Goal: Task Accomplishment & Management: Use online tool/utility

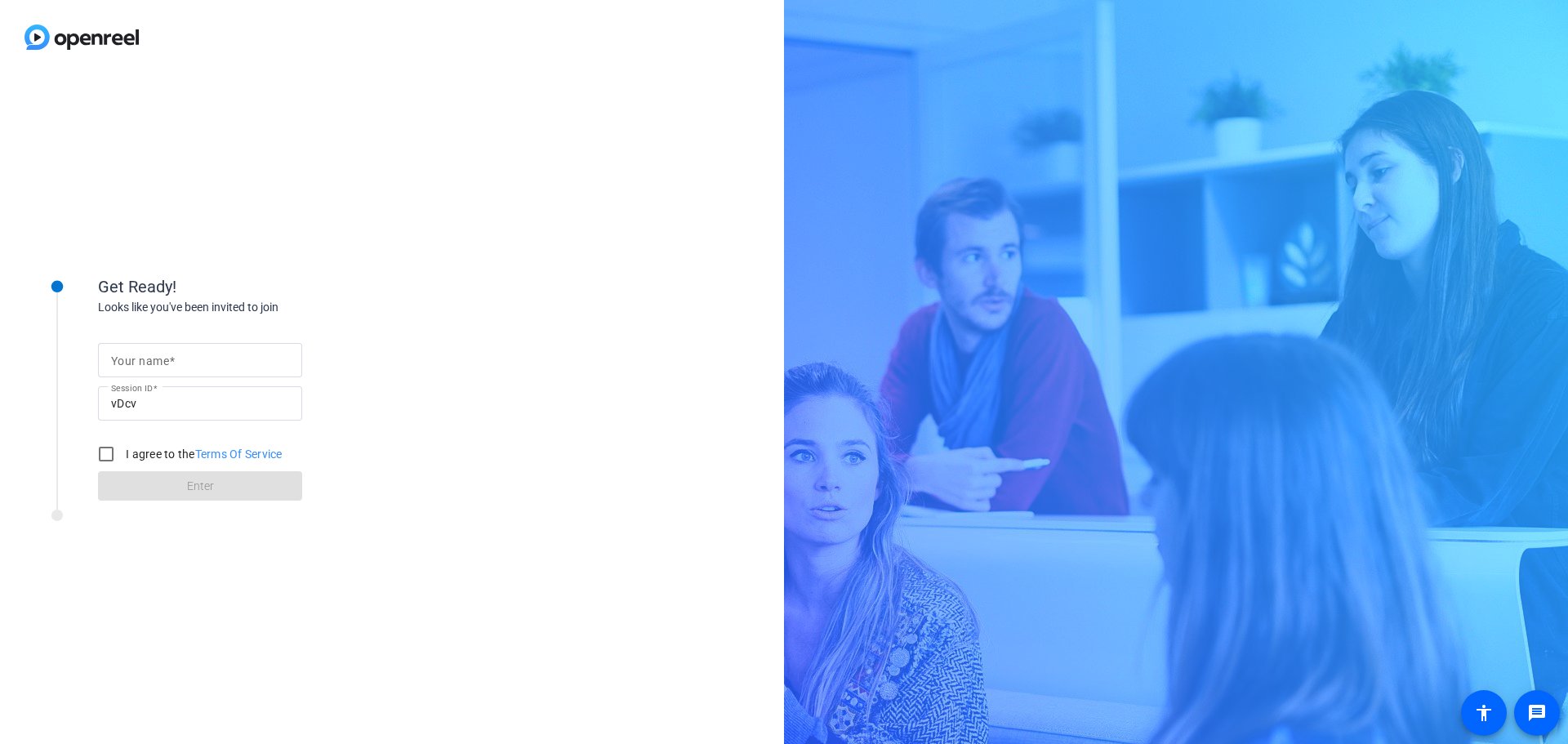
click at [235, 365] on input "Your name" at bounding box center [200, 360] width 178 height 20
type input "Max"
click at [147, 462] on label "I agree to the Terms Of Service" at bounding box center [203, 454] width 160 height 16
click at [123, 462] on input "I agree to the Terms Of Service" at bounding box center [106, 455] width 33 height 33
checkbox input "true"
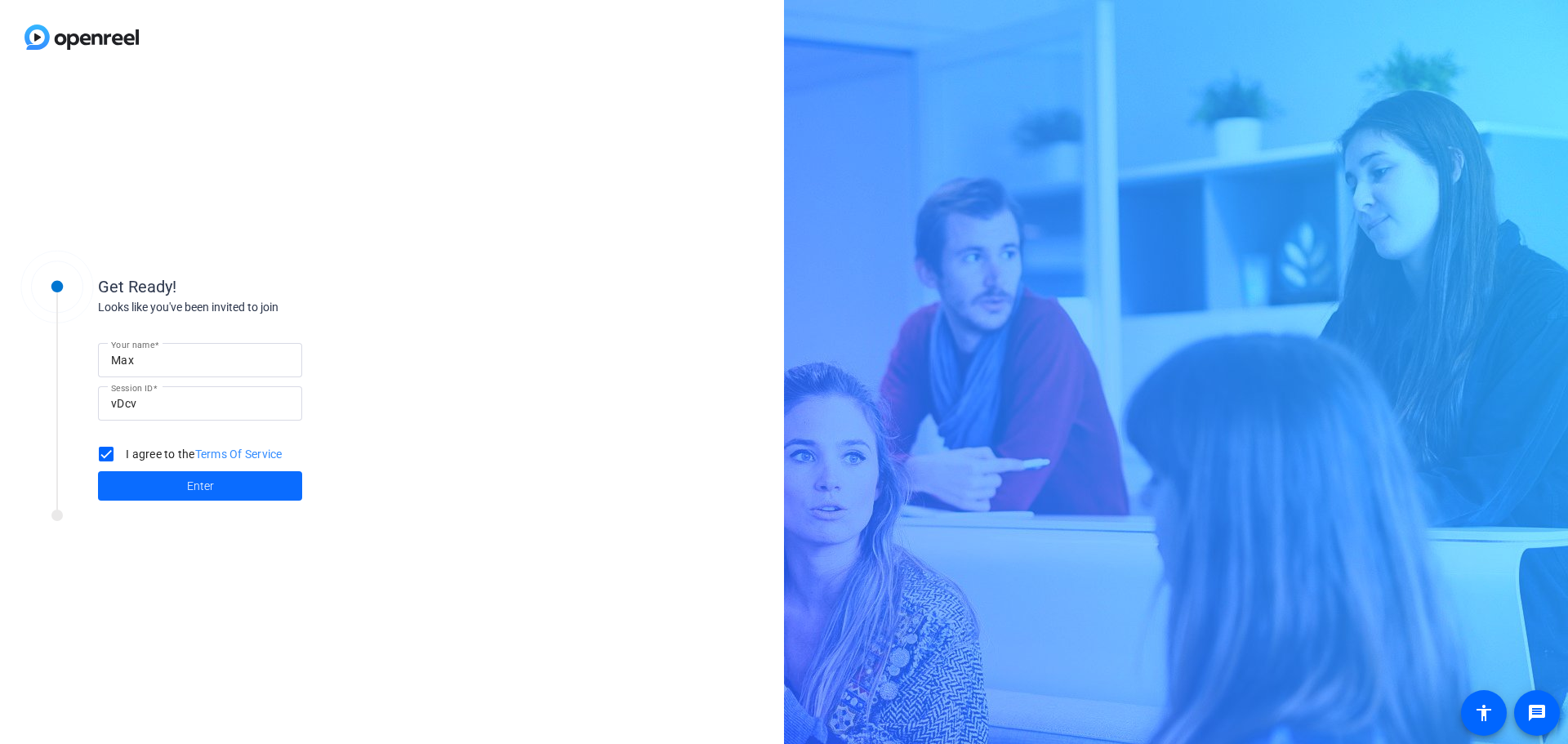
click at [185, 499] on span at bounding box center [200, 486] width 205 height 39
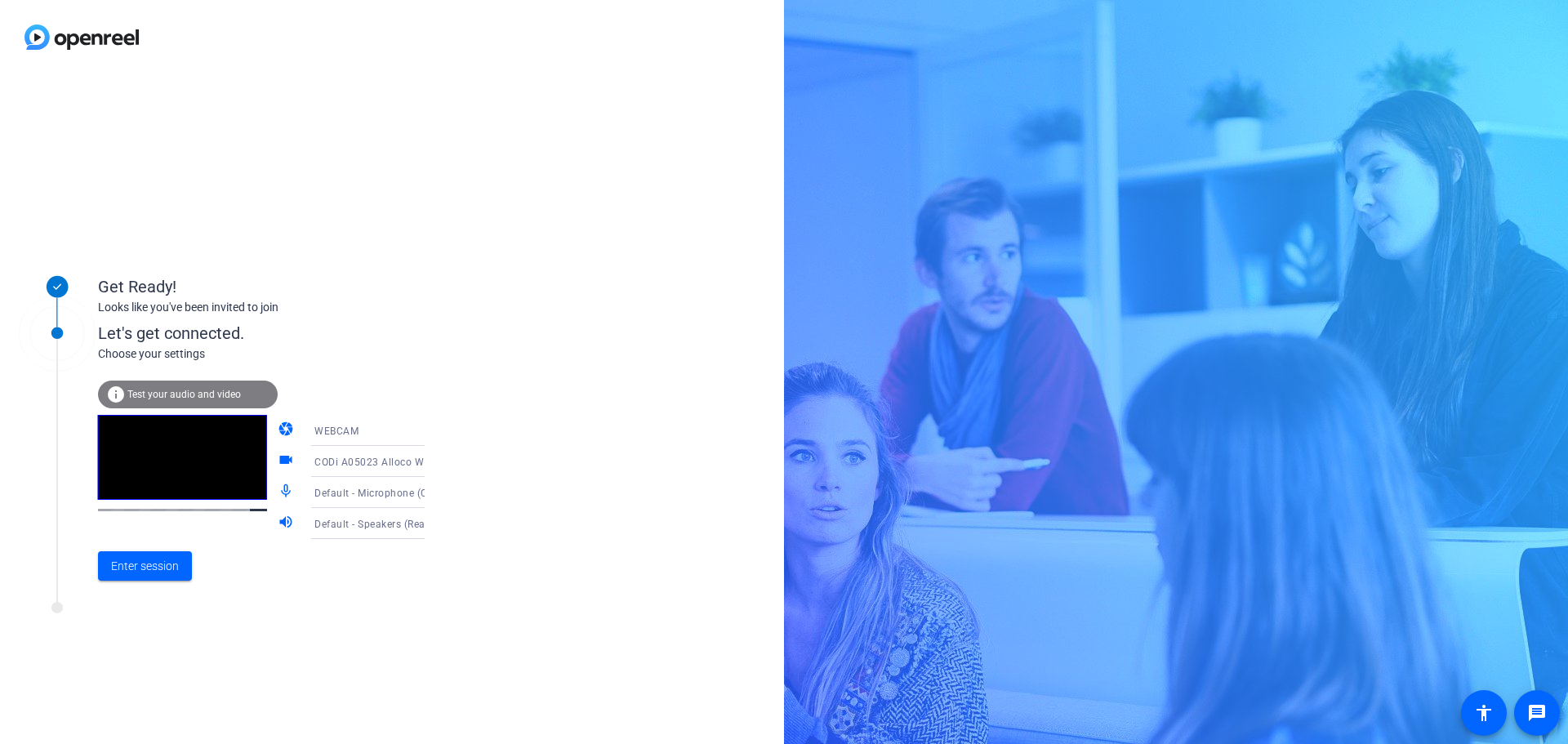
click at [437, 493] on icon at bounding box center [441, 493] width 8 height 4
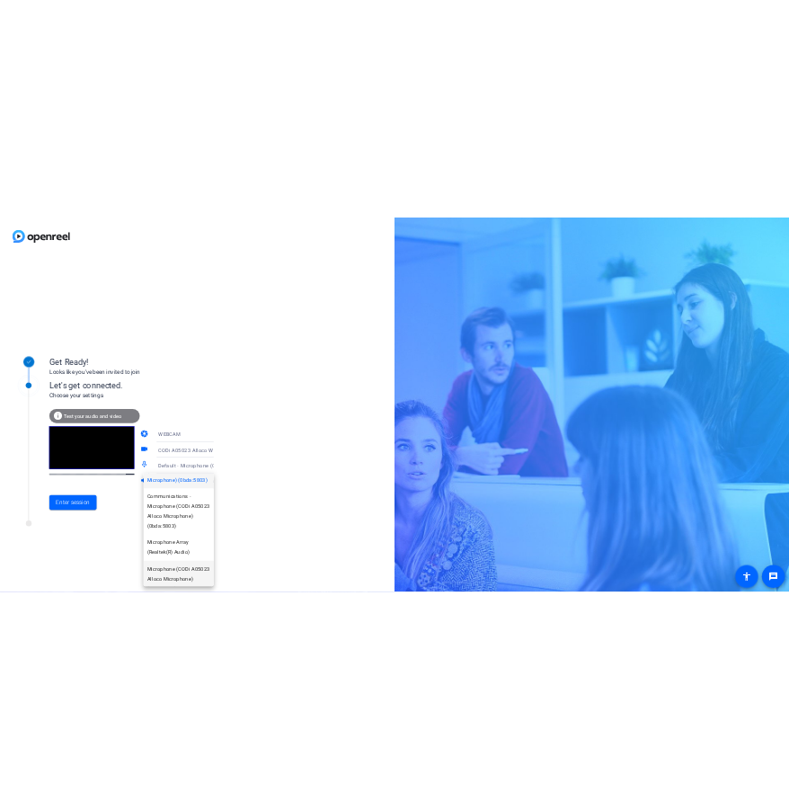
scroll to position [69, 0]
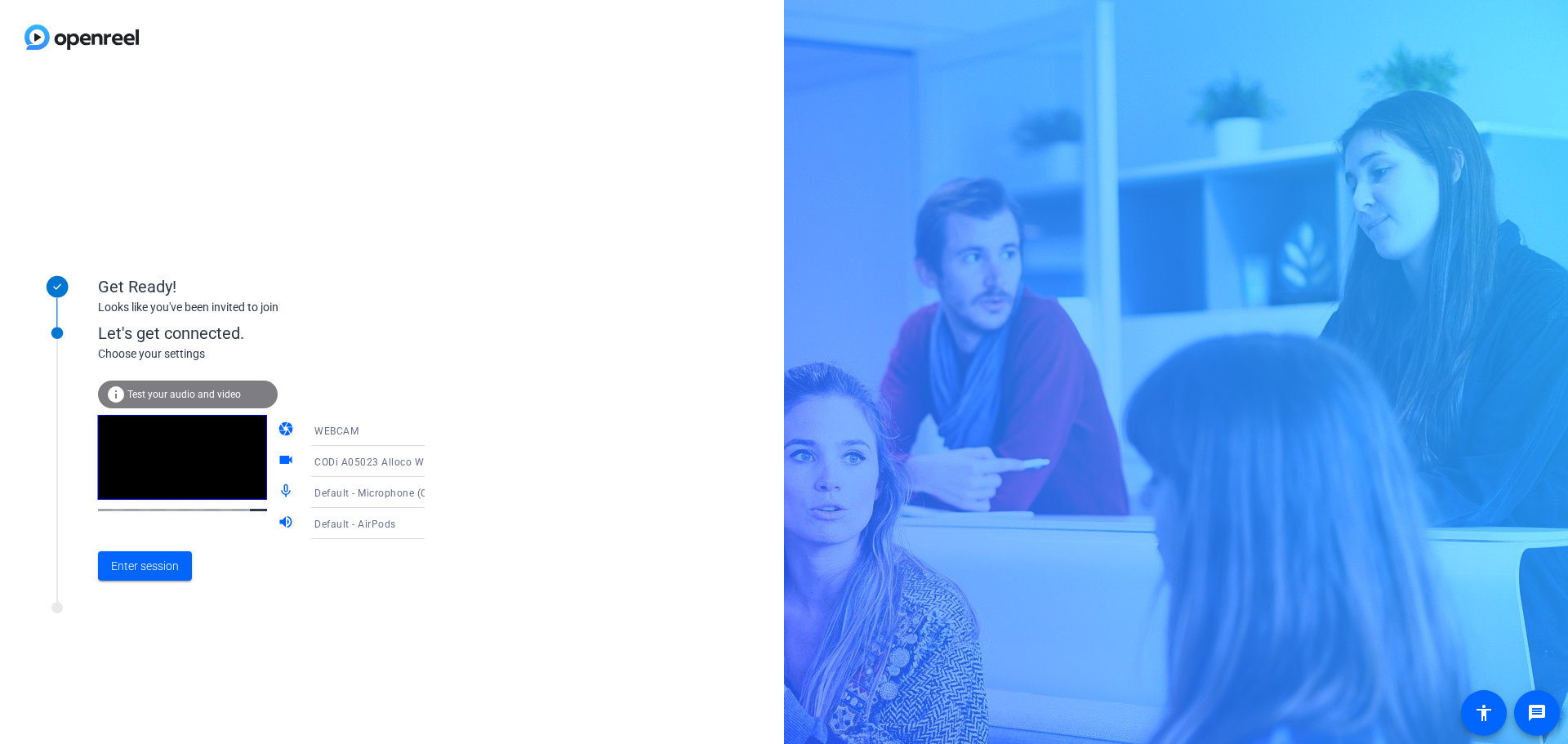
click at [217, 399] on span "Test your audio and video" at bounding box center [184, 395] width 114 height 12
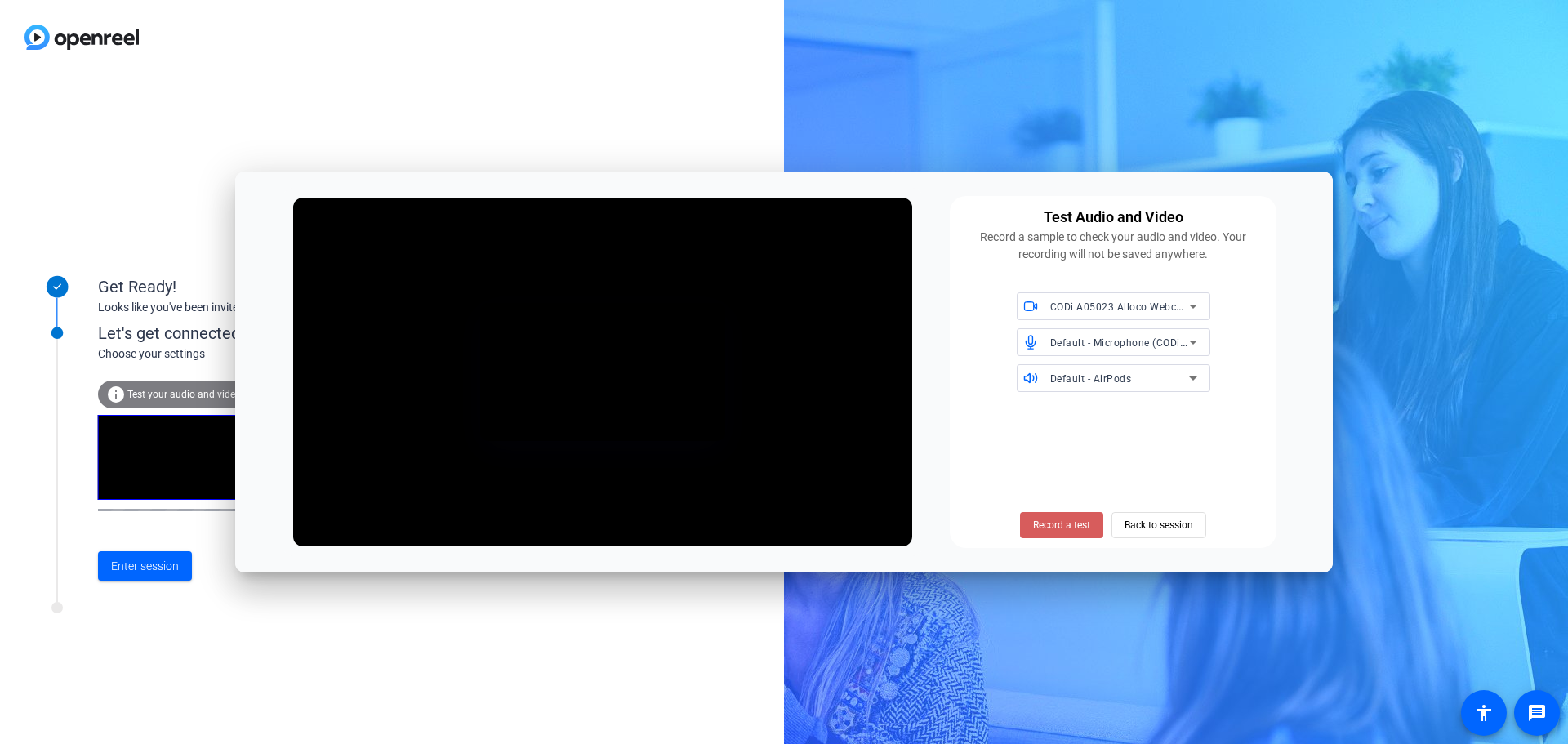
click at [1074, 523] on span "Record a test" at bounding box center [1061, 526] width 57 height 15
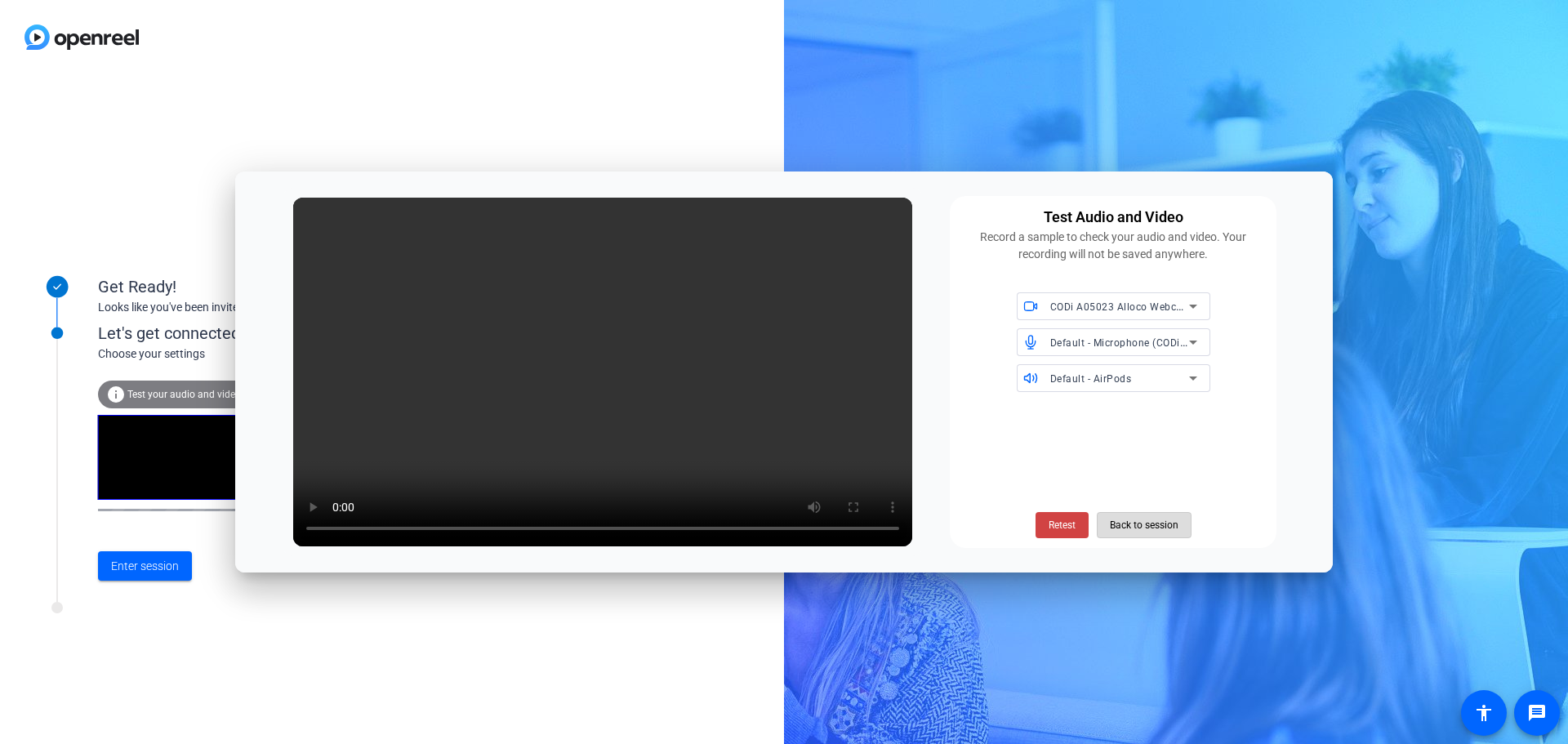
click at [1161, 527] on span "Back to session" at bounding box center [1144, 526] width 68 height 31
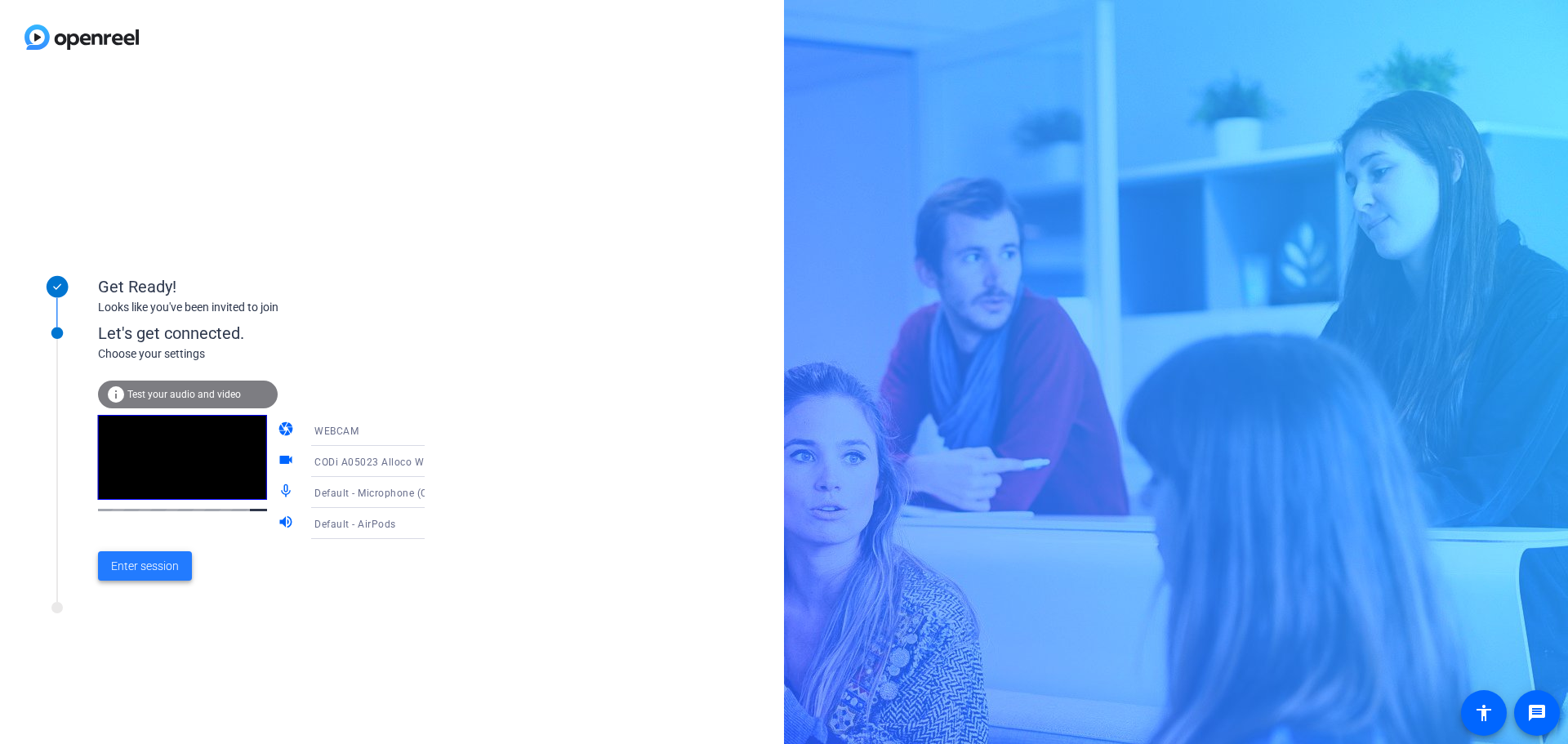
click at [158, 574] on span "Enter session" at bounding box center [145, 567] width 68 height 17
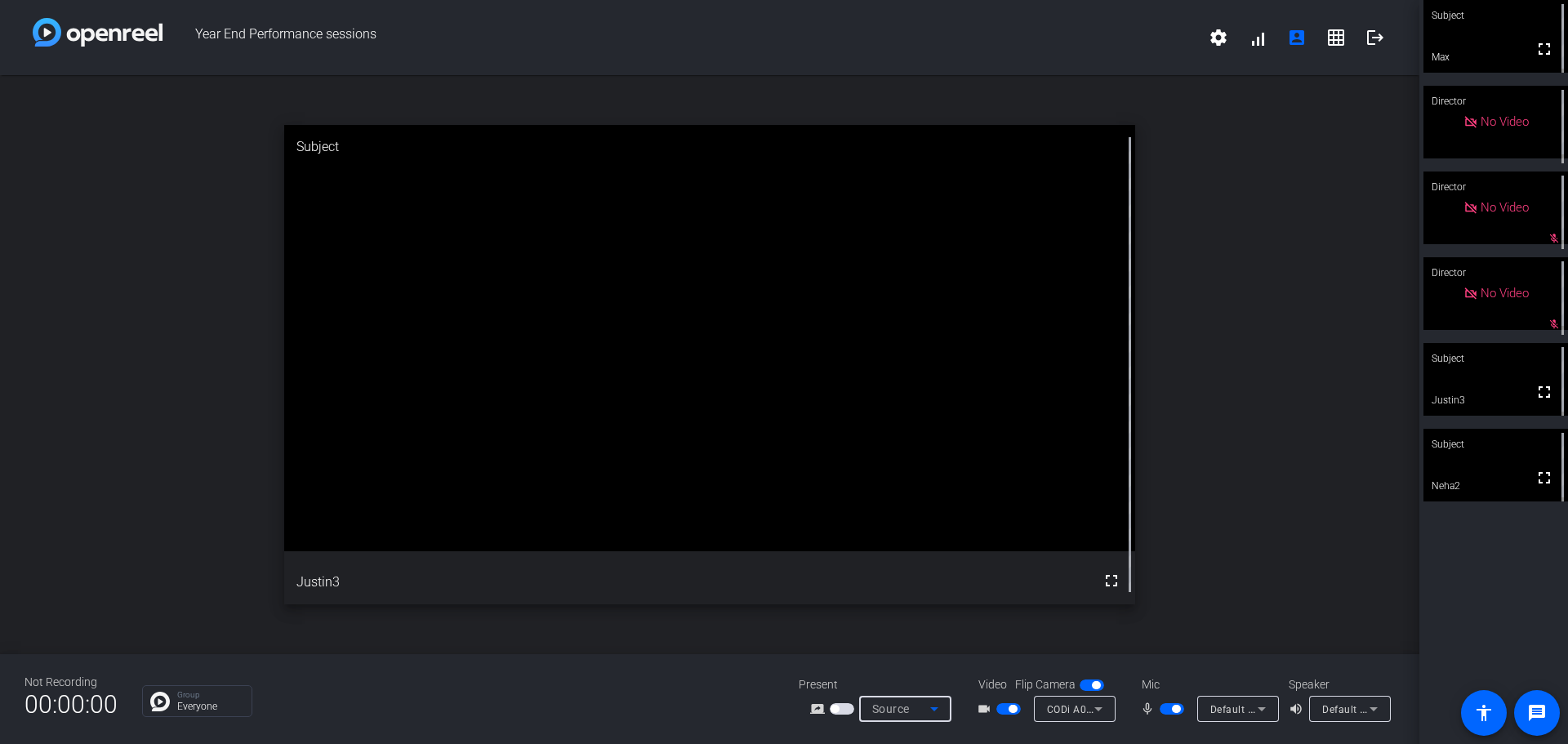
click at [935, 708] on icon at bounding box center [934, 709] width 20 height 20
click at [940, 648] on mat-option "Screen Sharing" at bounding box center [916, 648] width 115 height 33
click at [836, 708] on span "button" at bounding box center [834, 709] width 8 height 8
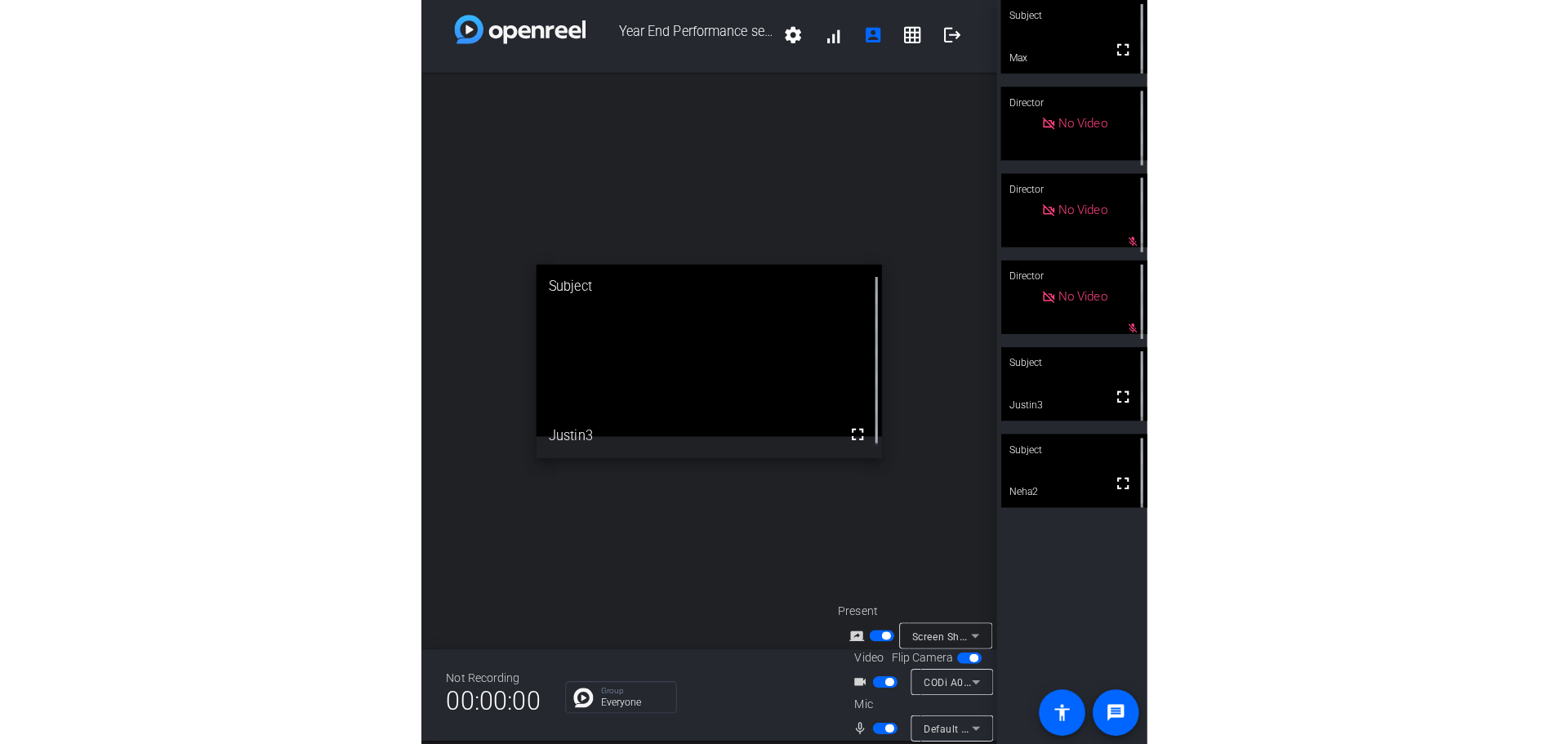
scroll to position [0, 0]
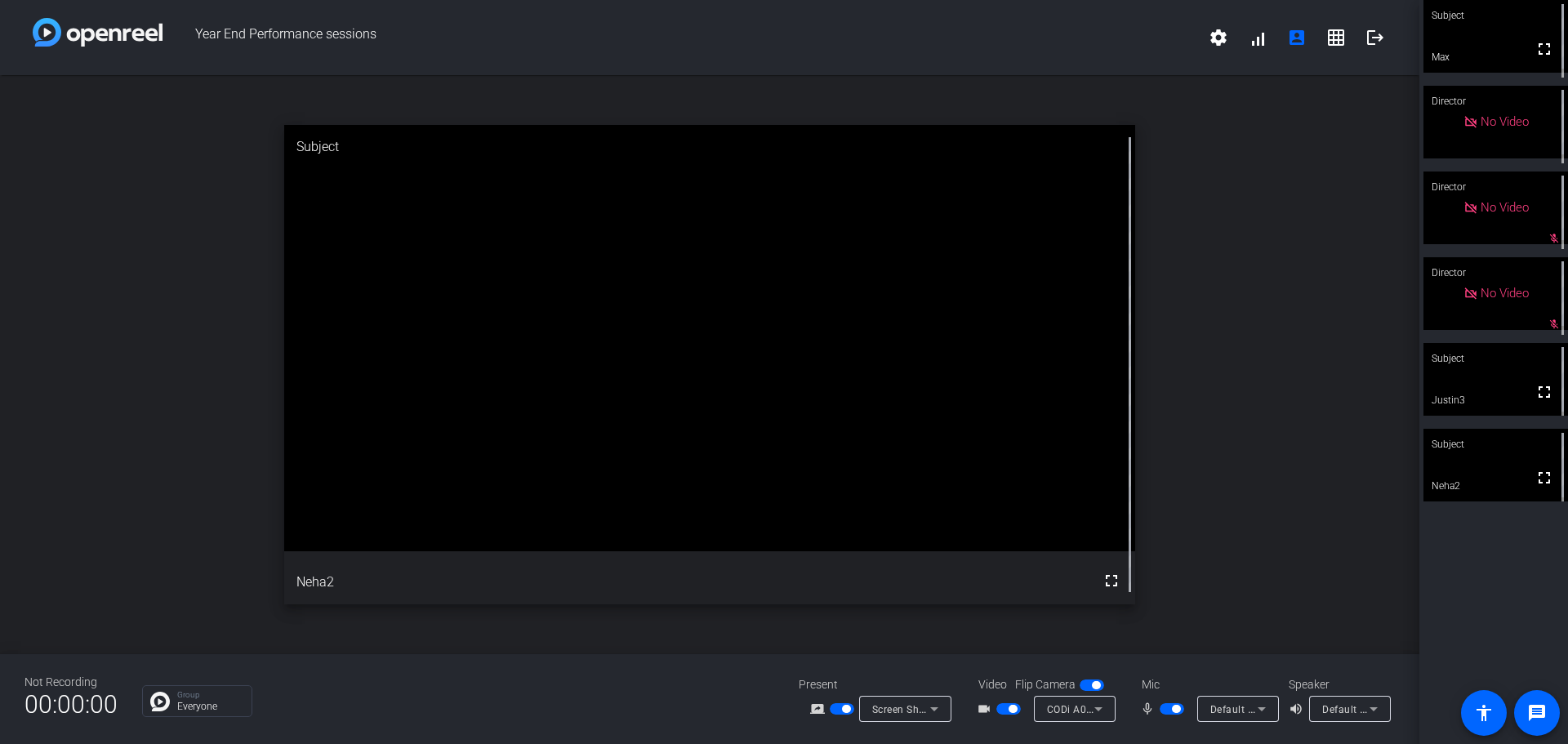
click at [844, 707] on span "button" at bounding box center [845, 709] width 8 height 8
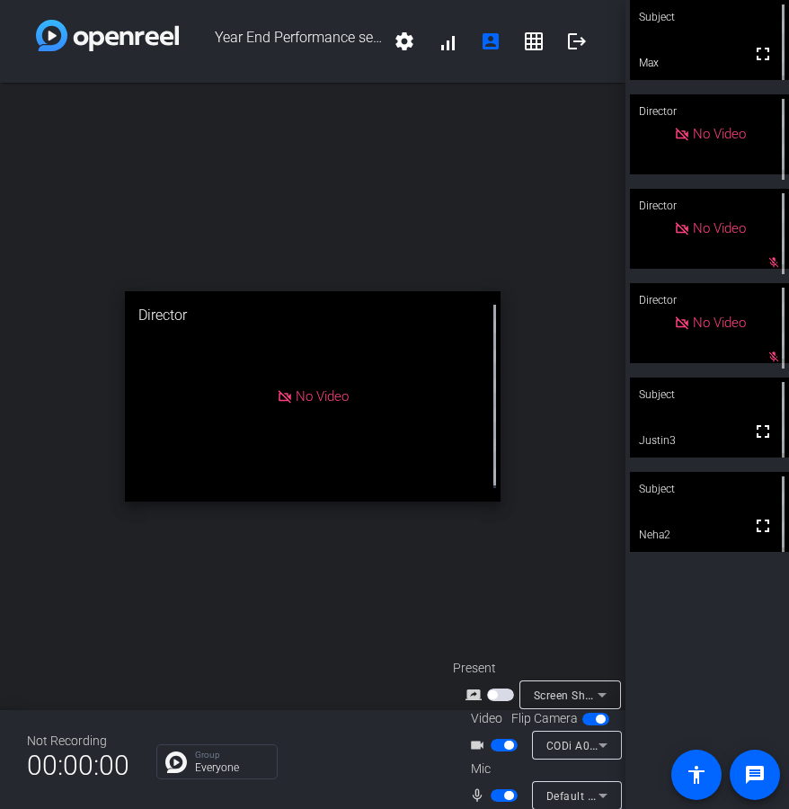
click at [711, 493] on div "Subject" at bounding box center [709, 489] width 159 height 34
click at [138, 168] on div "open_in_new Director No Video" at bounding box center [312, 396] width 625 height 627
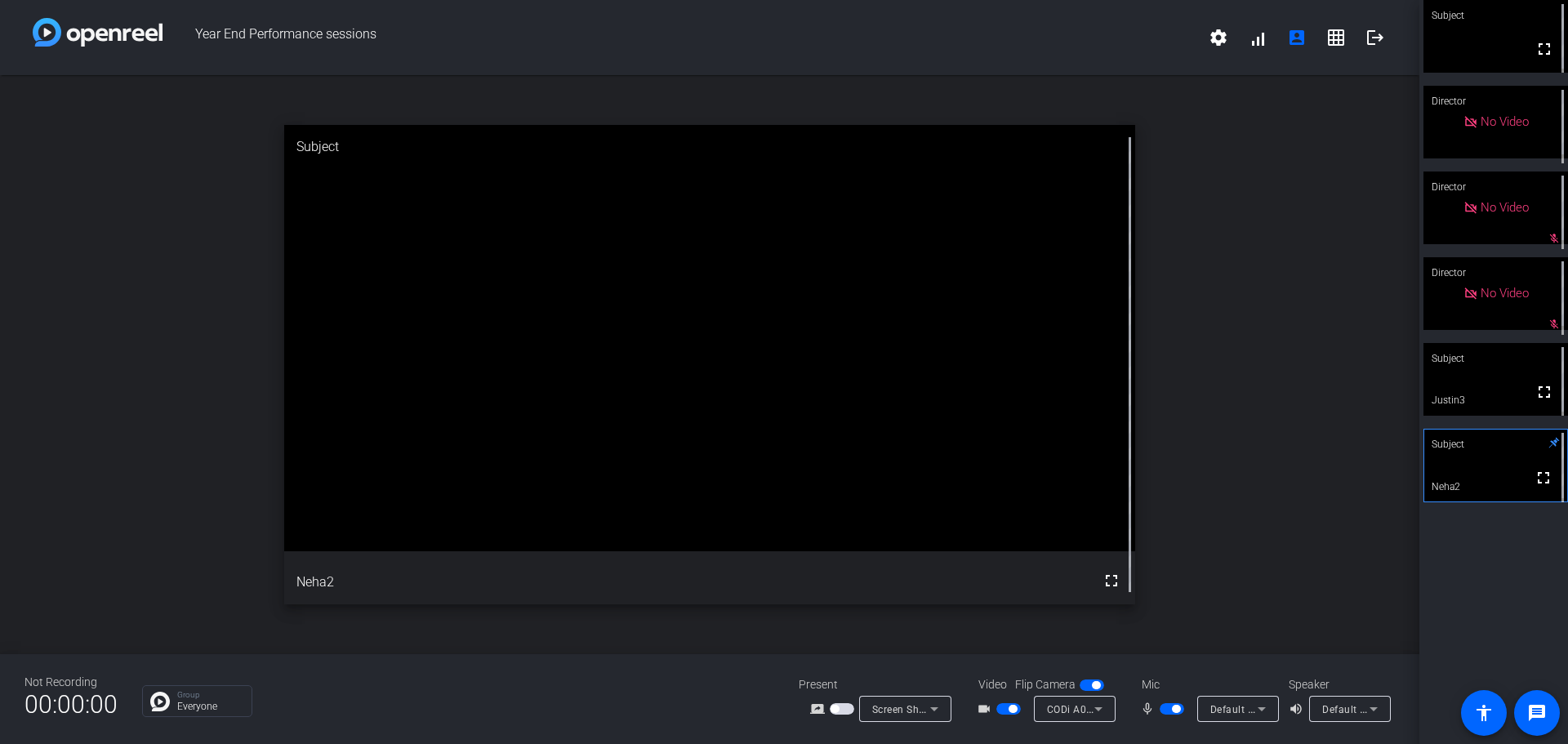
click at [922, 706] on span "Screen Sharing" at bounding box center [907, 709] width 72 height 13
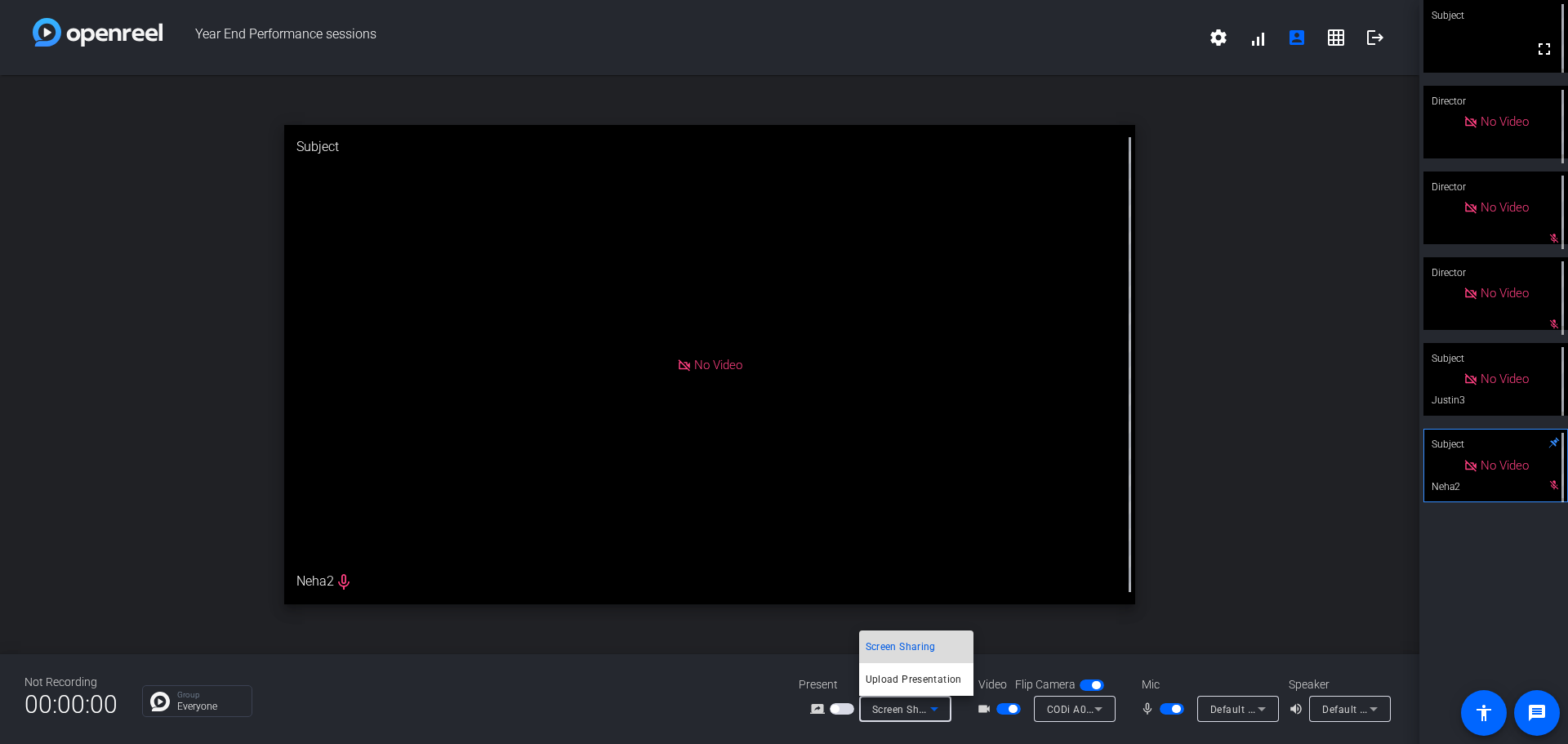
click at [914, 640] on span "Screen Sharing" at bounding box center [900, 648] width 70 height 20
click at [933, 709] on icon at bounding box center [934, 709] width 8 height 4
click at [916, 647] on span "Screen Sharing" at bounding box center [900, 648] width 70 height 20
click at [1211, 278] on div "open_in_new Subject No Video Neha2 mic_none" at bounding box center [709, 365] width 1419 height 579
click at [888, 711] on span "Screen Sharing" at bounding box center [907, 709] width 72 height 13
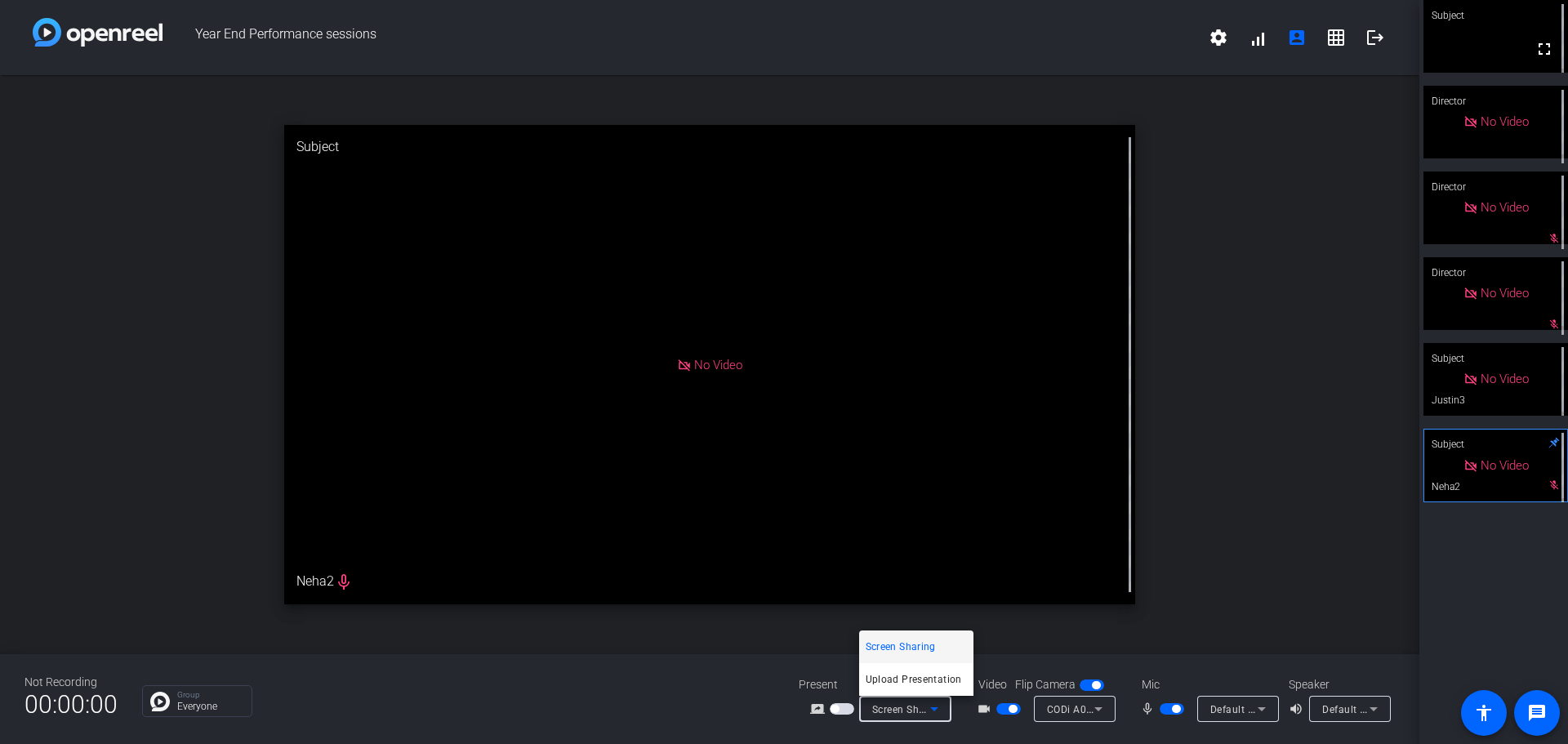
click at [1157, 522] on div at bounding box center [784, 372] width 1568 height 744
click at [891, 708] on span "Screen Sharing" at bounding box center [907, 709] width 72 height 13
click at [908, 645] on span "Screen Sharing" at bounding box center [900, 648] width 70 height 20
click at [909, 704] on span "Screen Sharing" at bounding box center [907, 709] width 72 height 13
click at [926, 683] on span "Upload Presentation" at bounding box center [914, 680] width 96 height 20
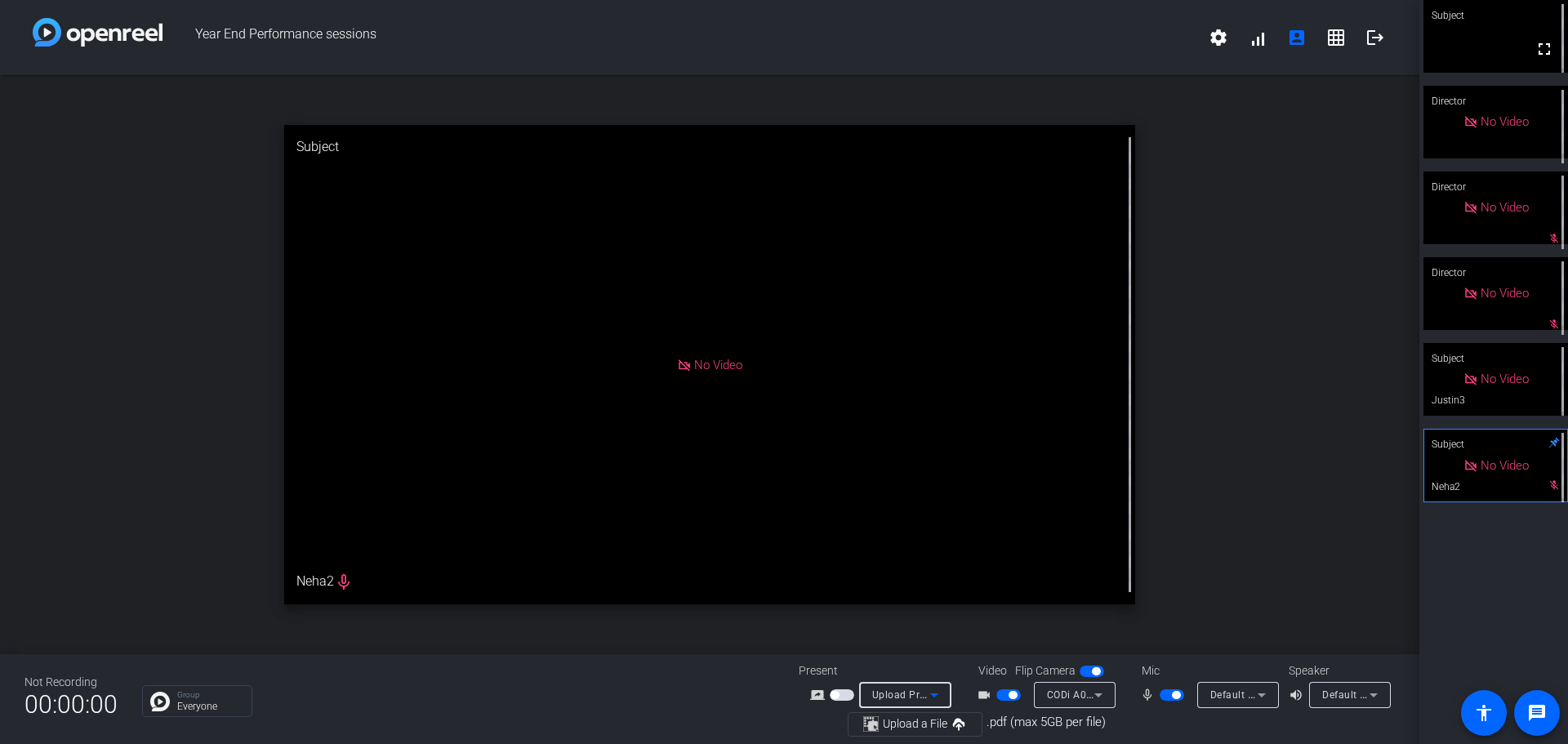
click at [932, 690] on icon at bounding box center [934, 696] width 20 height 20
click at [913, 634] on span "Screen Sharing" at bounding box center [900, 633] width 70 height 20
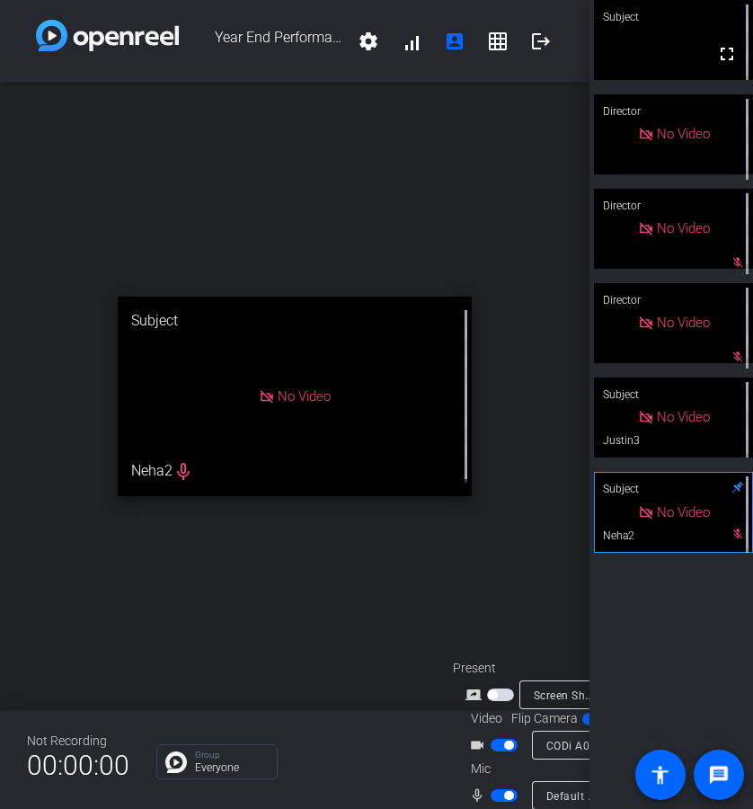
click at [488, 690] on span "button" at bounding box center [492, 694] width 9 height 9
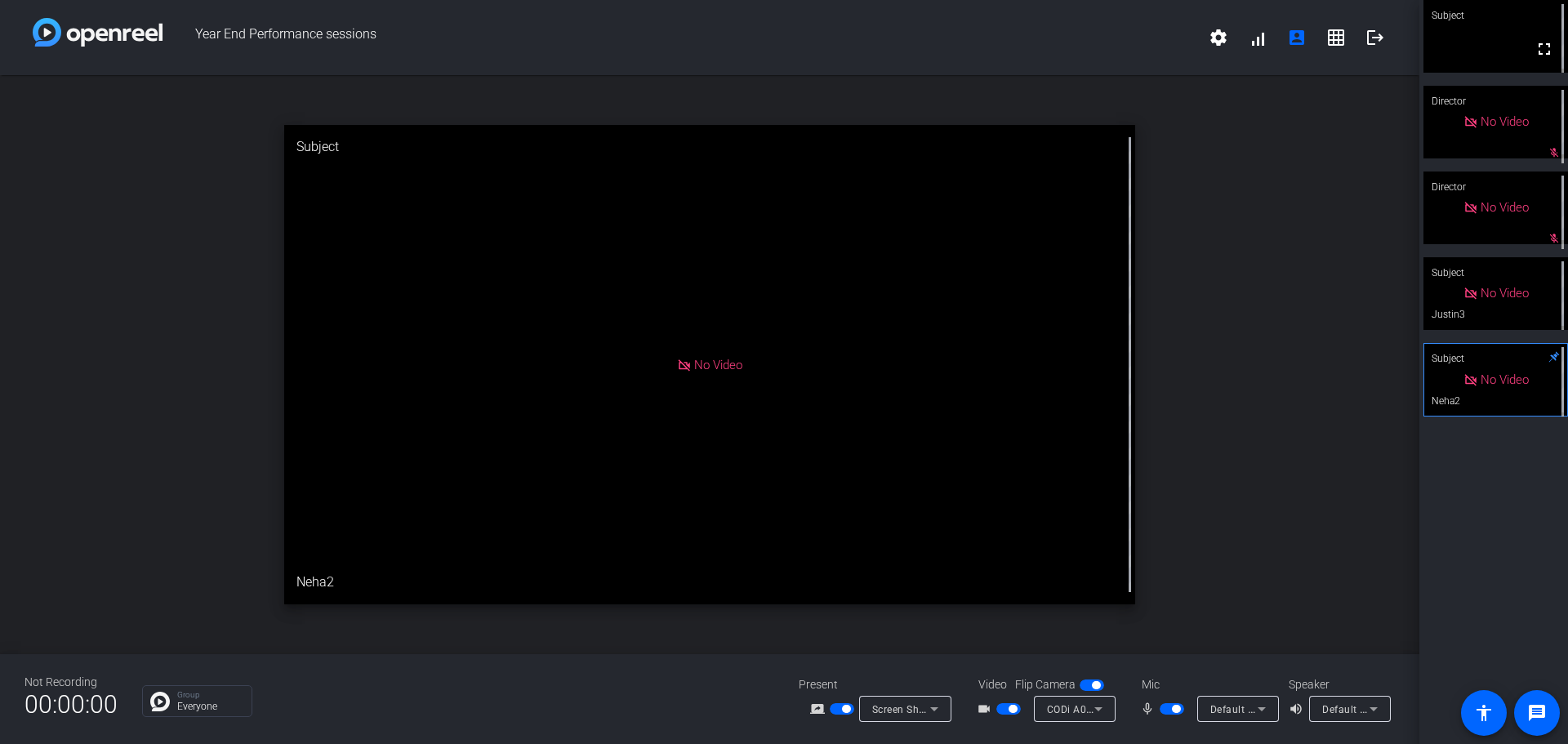
click at [1260, 711] on icon at bounding box center [1262, 709] width 20 height 20
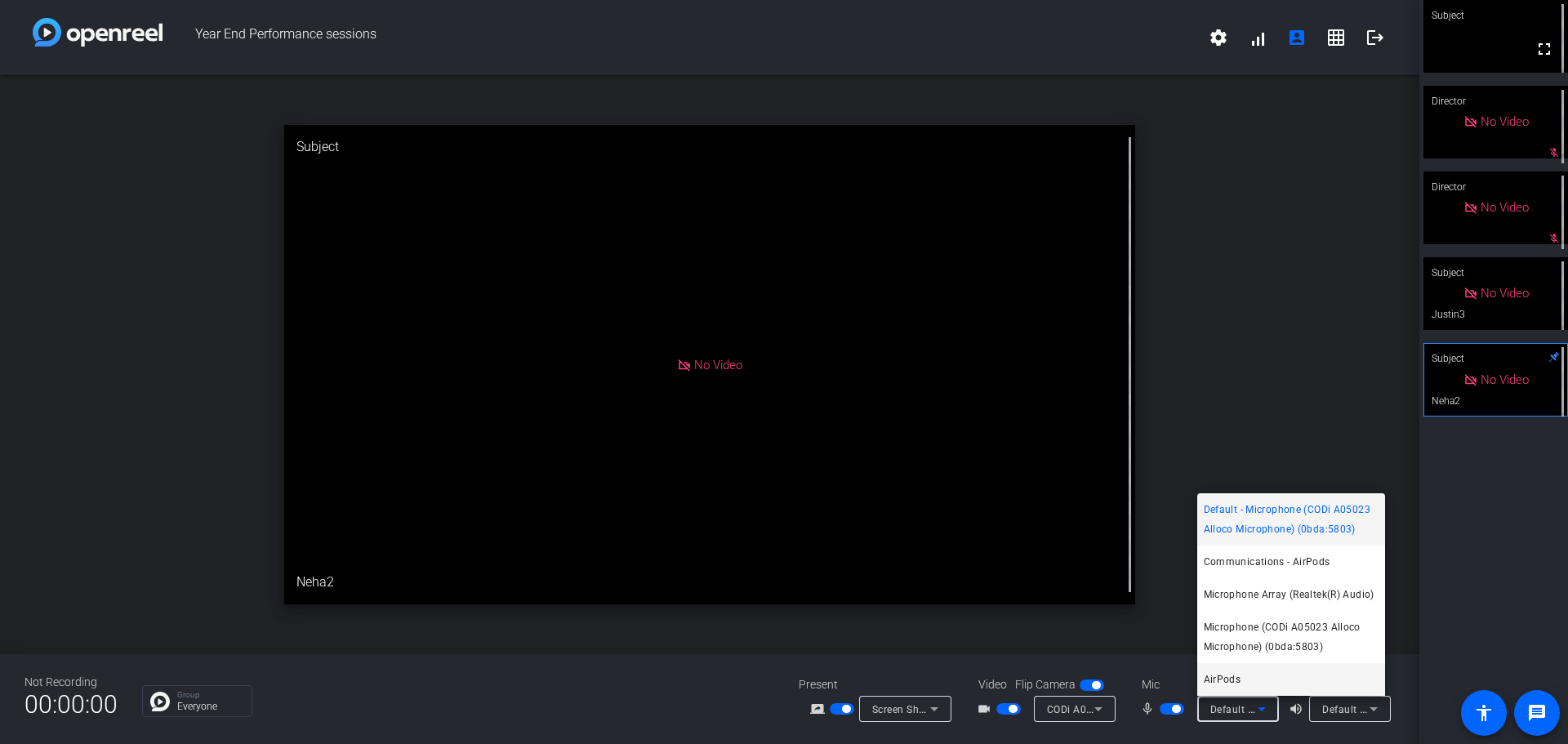
click at [1253, 677] on mat-option "AirPods" at bounding box center [1291, 679] width 188 height 33
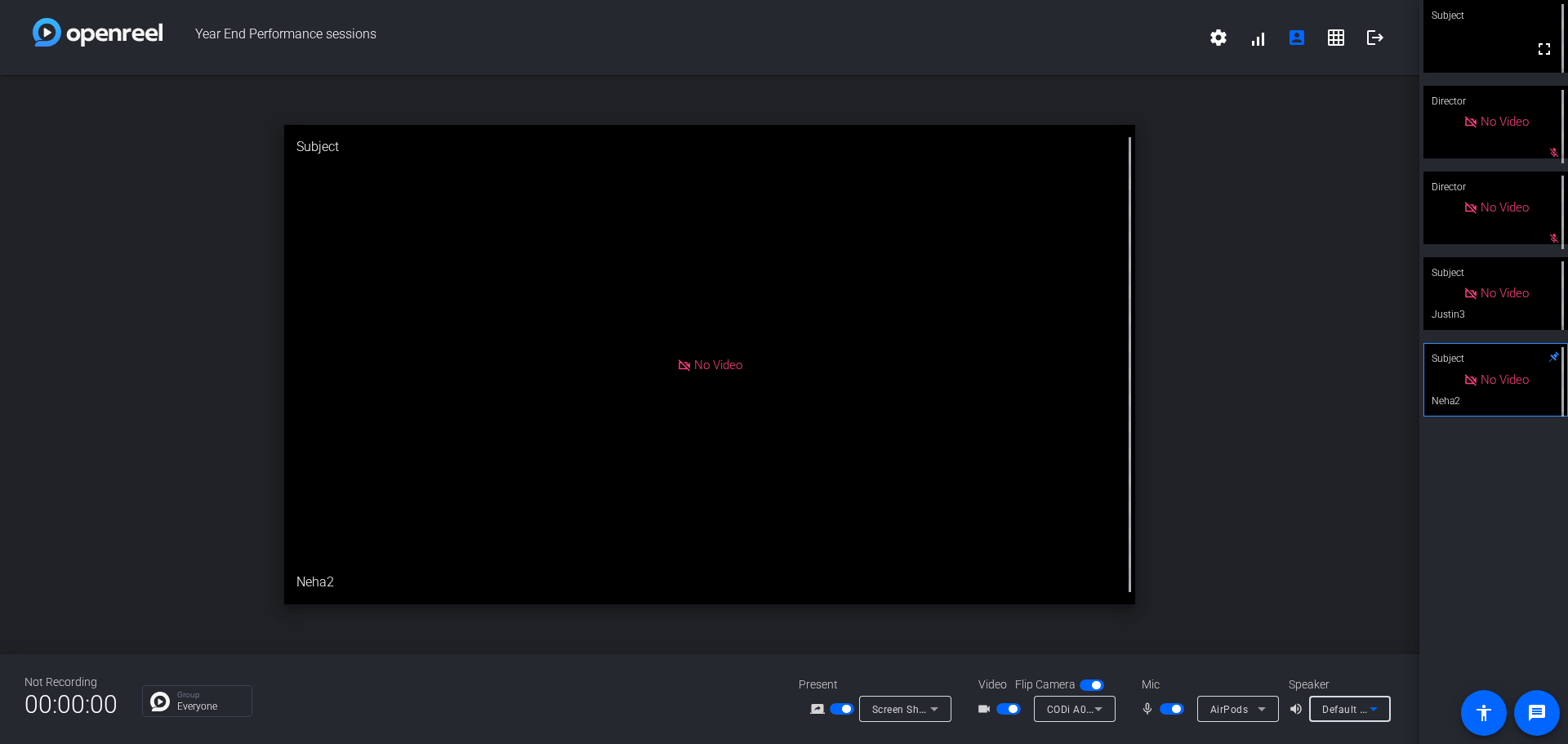
click at [1371, 701] on icon at bounding box center [1373, 709] width 20 height 20
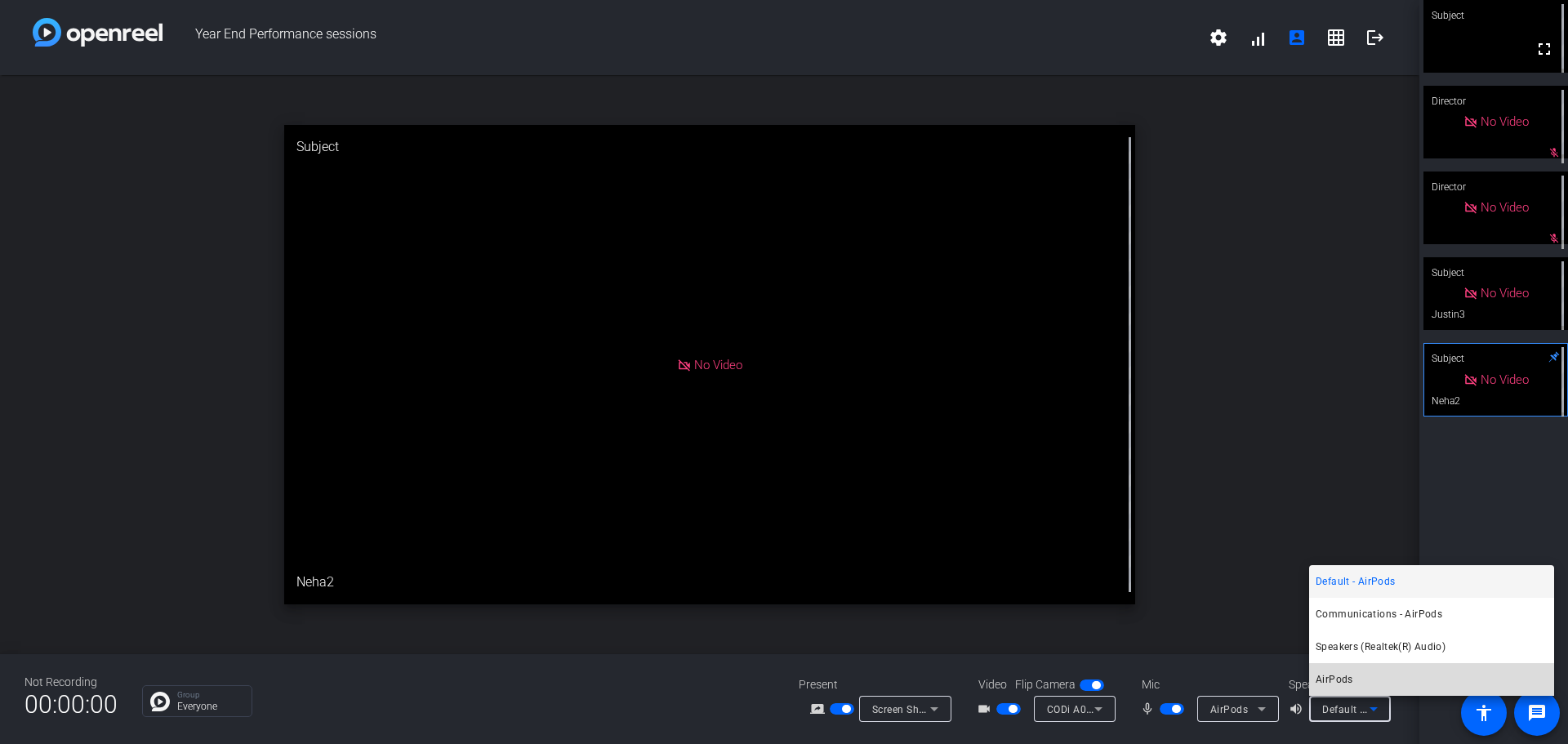
click at [1371, 682] on mat-option "AirPods" at bounding box center [1432, 679] width 245 height 33
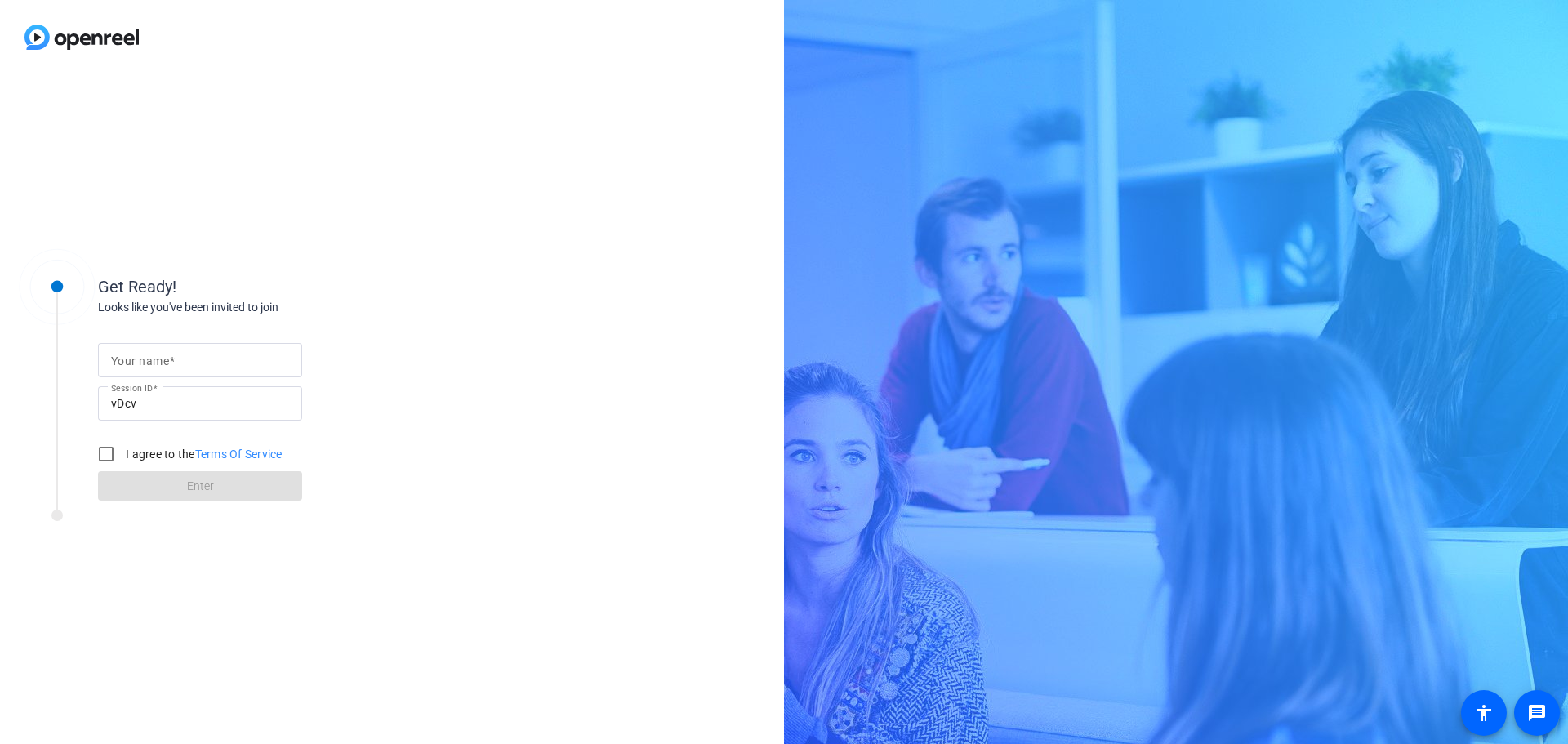
click at [214, 351] on input "Your name" at bounding box center [200, 360] width 178 height 20
type input "Max"
click at [455, 352] on div "Get Ready! Looks like you've been invited to join Your name Max Session ID vDcv…" at bounding box center [392, 409] width 784 height 670
click at [133, 449] on label "I agree to the Terms Of Service" at bounding box center [203, 454] width 160 height 16
click at [123, 449] on input "I agree to the Terms Of Service" at bounding box center [106, 455] width 33 height 33
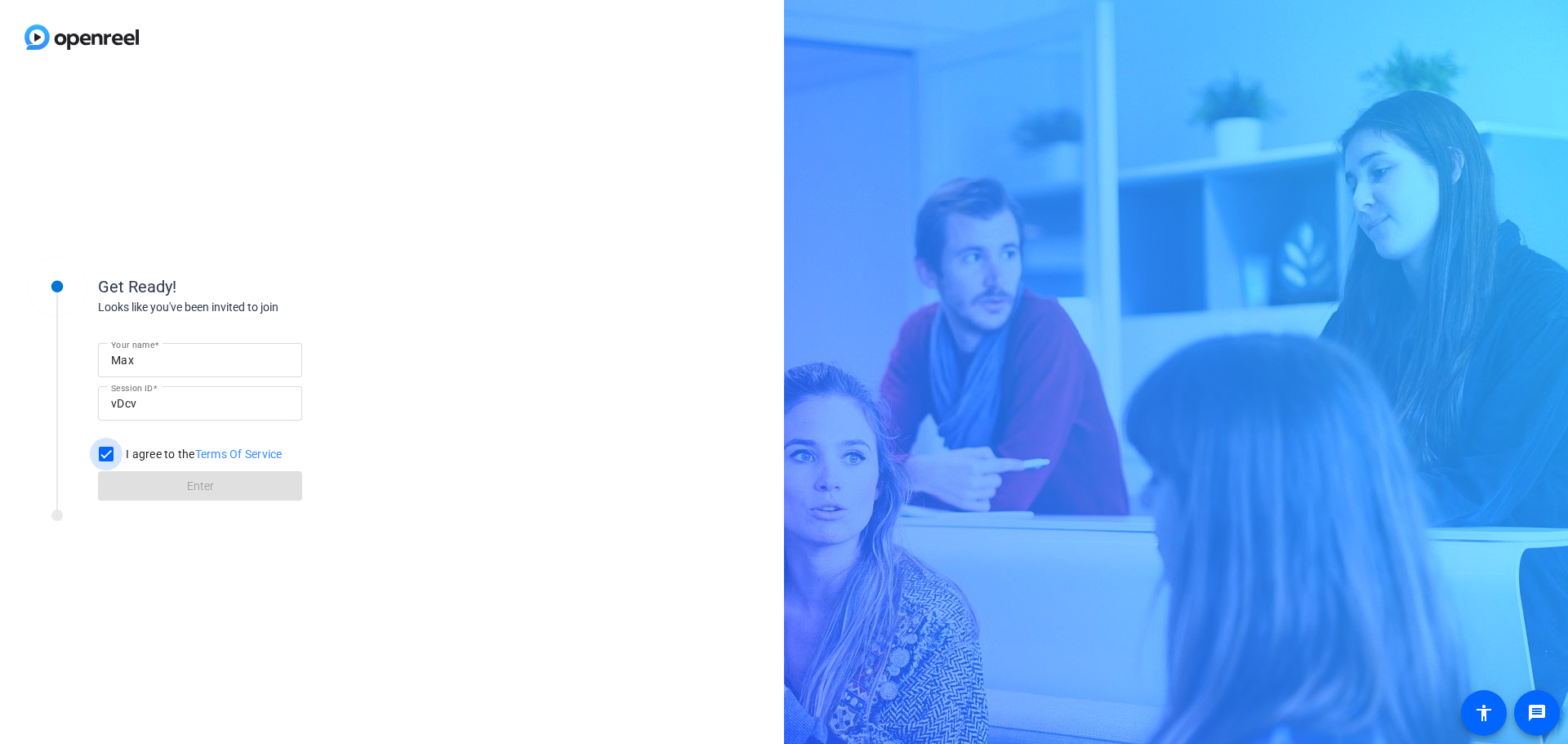
checkbox input "true"
click at [178, 486] on span at bounding box center [200, 486] width 205 height 39
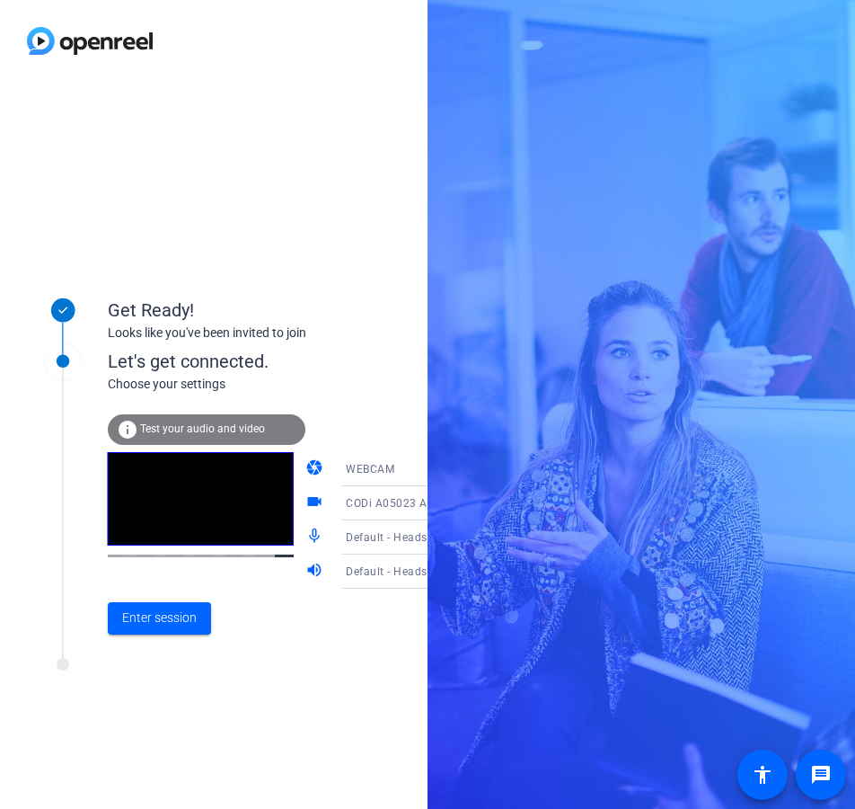
click at [216, 426] on span "Test your audio and video" at bounding box center [202, 428] width 125 height 13
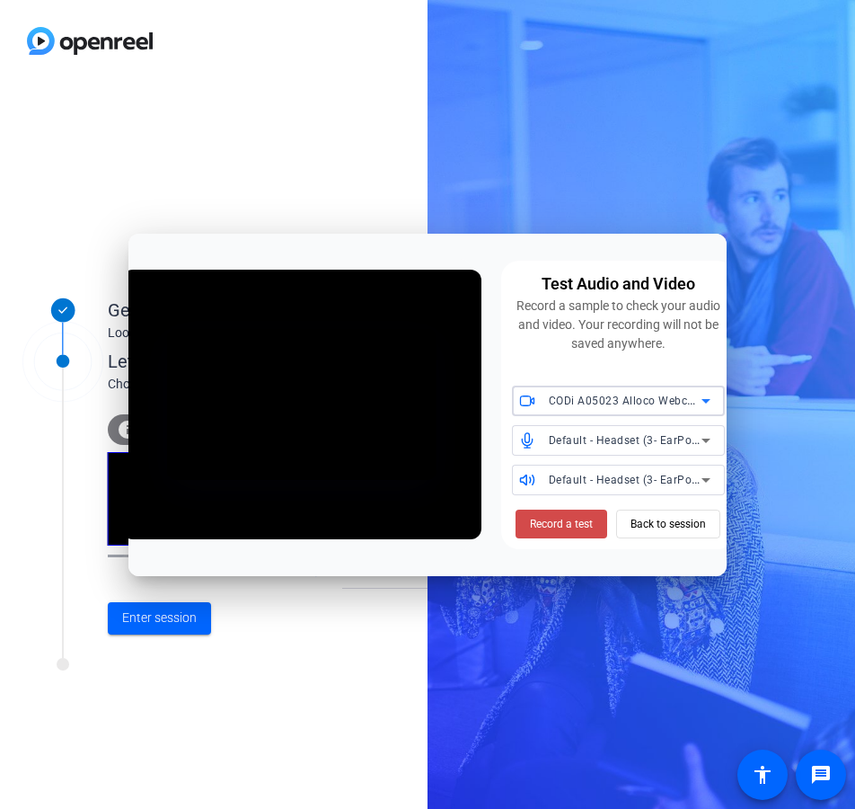
click at [565, 527] on span "Record a test" at bounding box center [561, 524] width 63 height 16
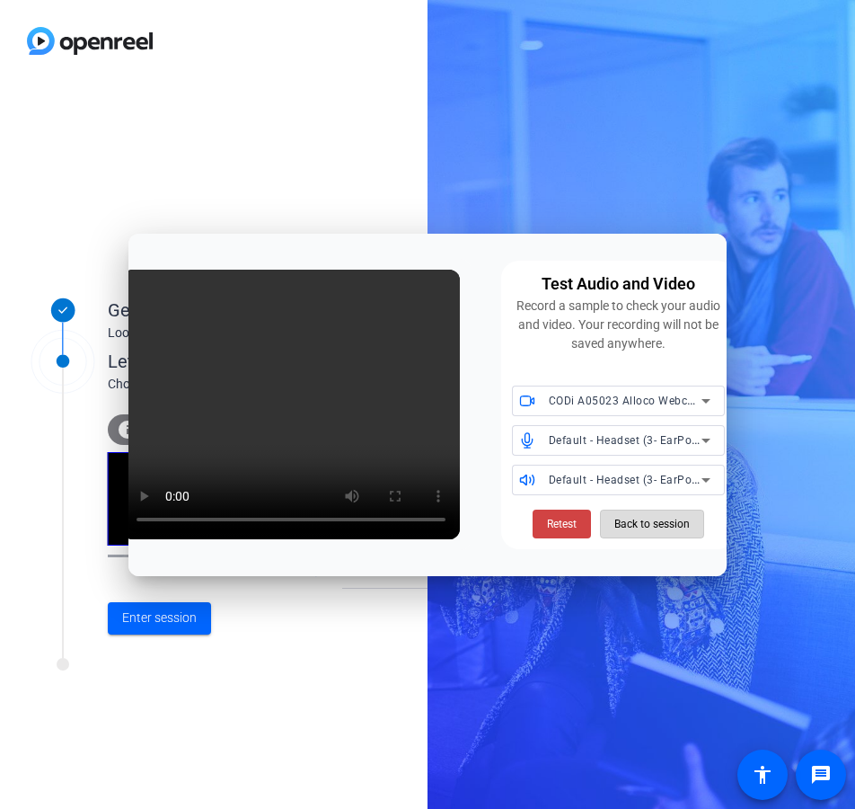
click at [632, 527] on span "Back to session" at bounding box center [651, 524] width 75 height 34
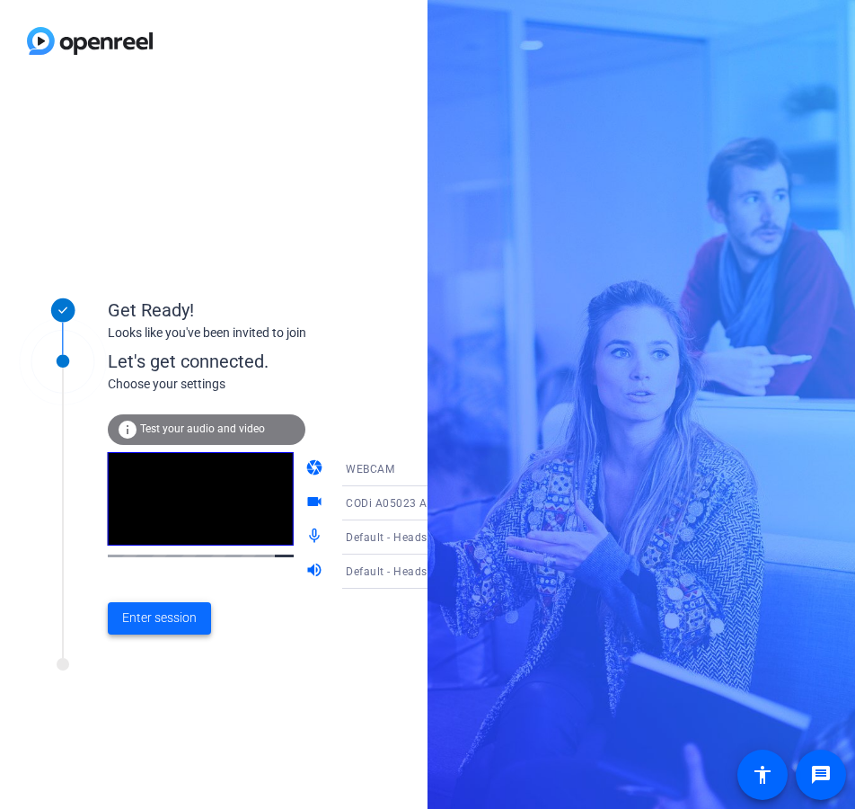
click at [163, 607] on span at bounding box center [159, 617] width 103 height 43
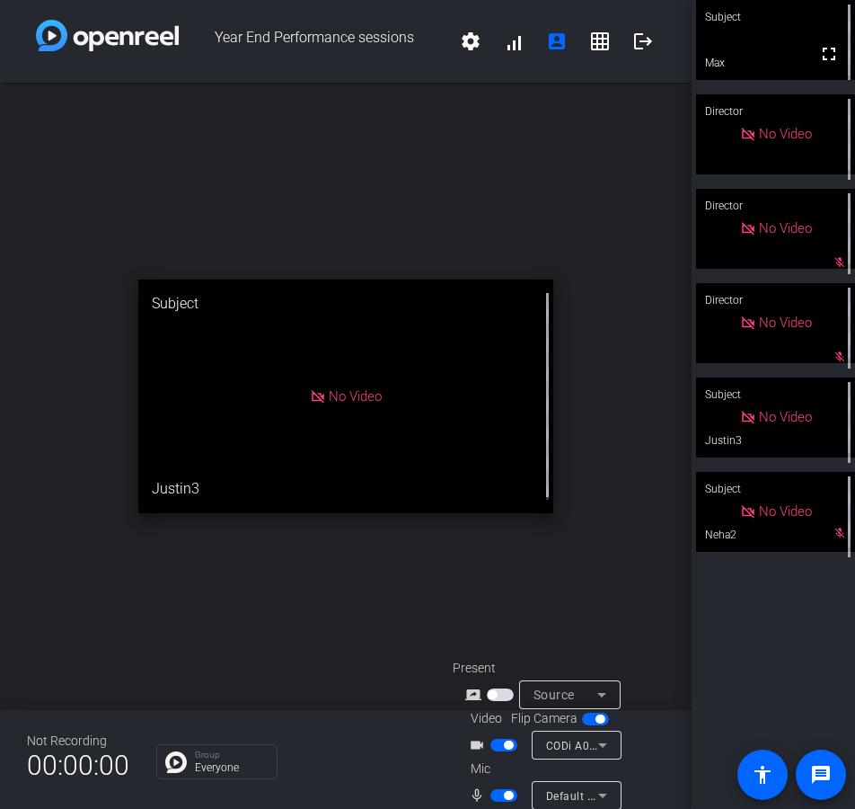
click at [579, 691] on div "Source" at bounding box center [566, 695] width 64 height 22
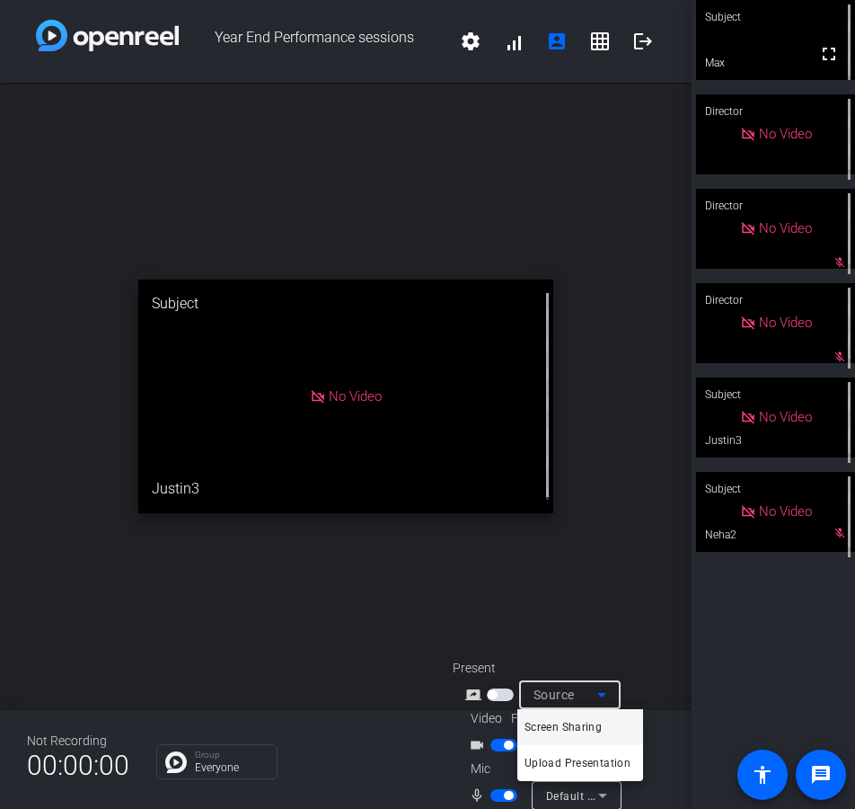
click at [593, 722] on span "Screen Sharing" at bounding box center [563, 727] width 77 height 22
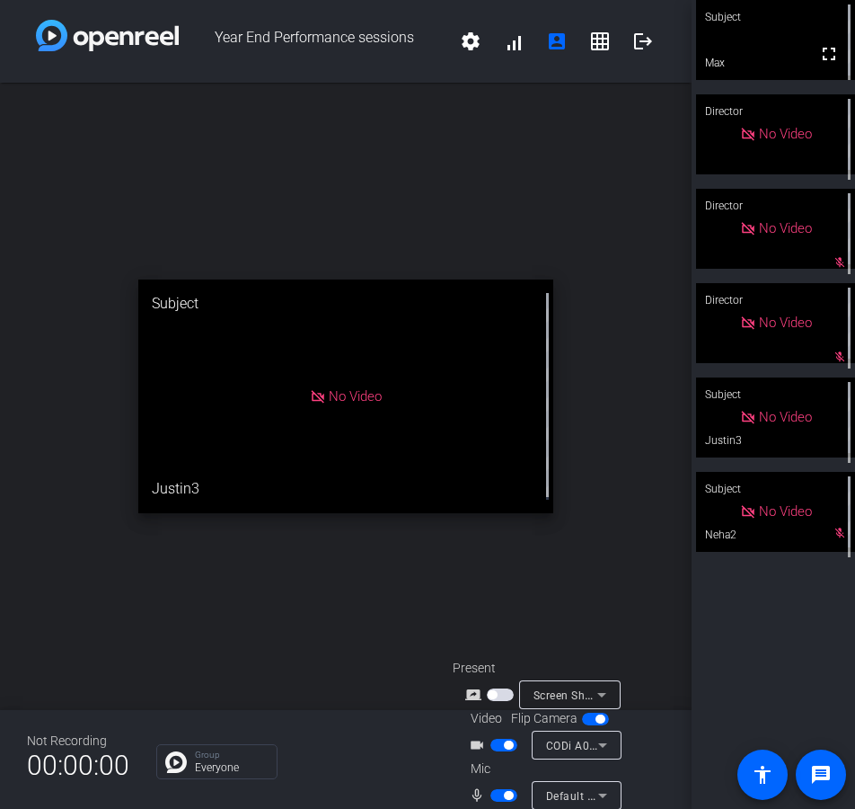
click at [499, 689] on span "button" at bounding box center [500, 694] width 27 height 13
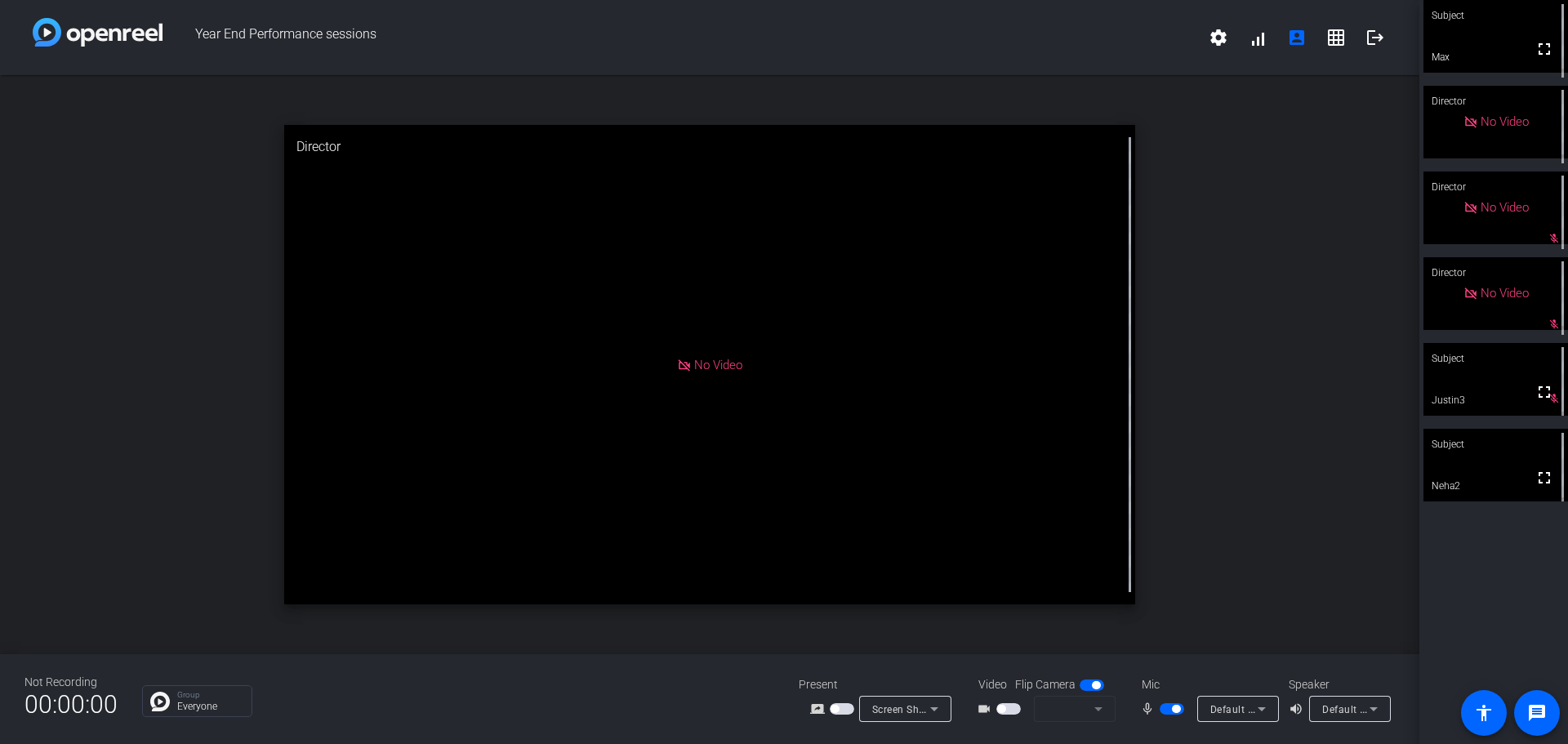
click at [1000, 461] on span "button" at bounding box center [1008, 709] width 25 height 12
click at [932, 461] on icon at bounding box center [934, 709] width 20 height 20
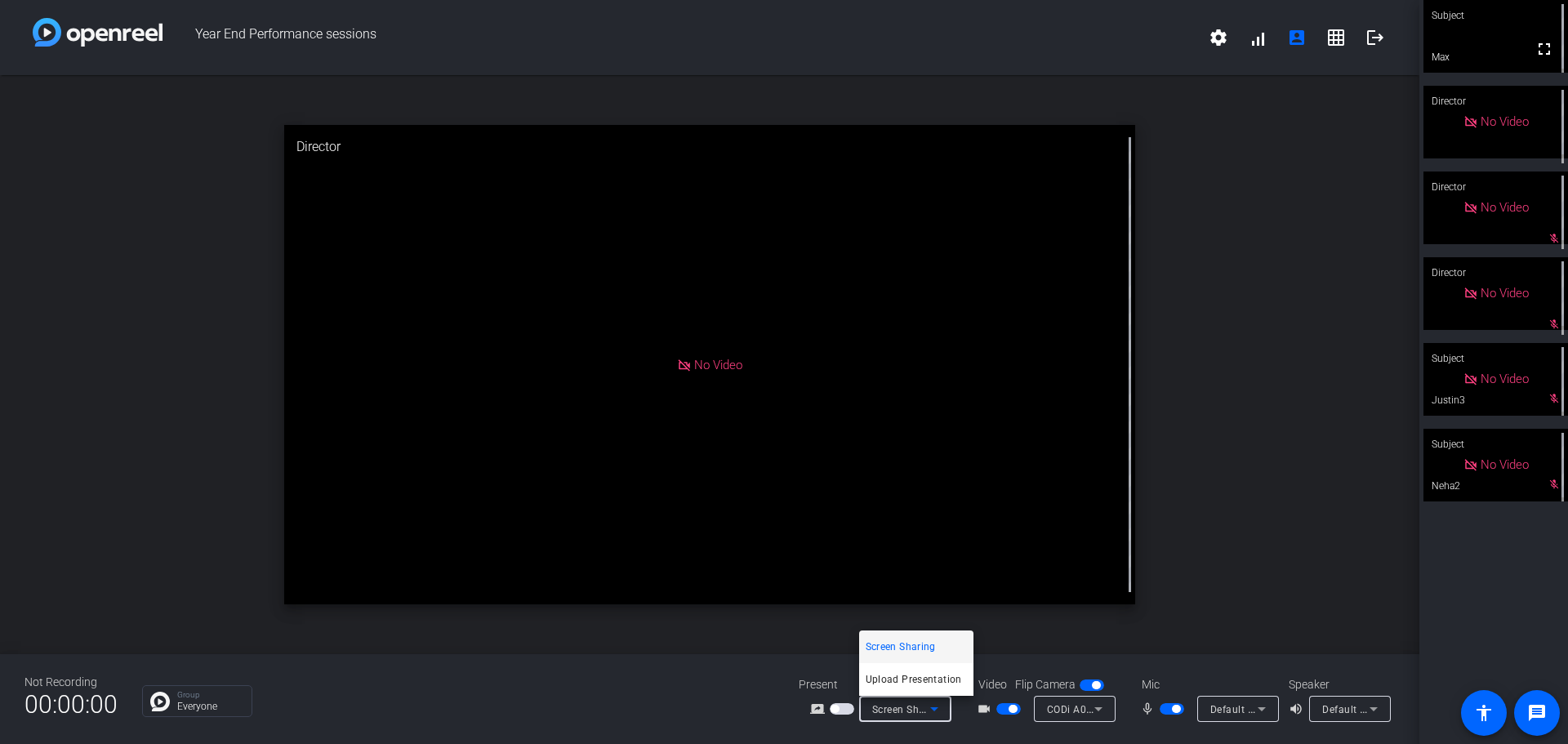
click at [843, 461] on div at bounding box center [784, 372] width 1568 height 744
click at [839, 461] on span "button" at bounding box center [842, 709] width 25 height 12
